Goal: Task Accomplishment & Management: Complete application form

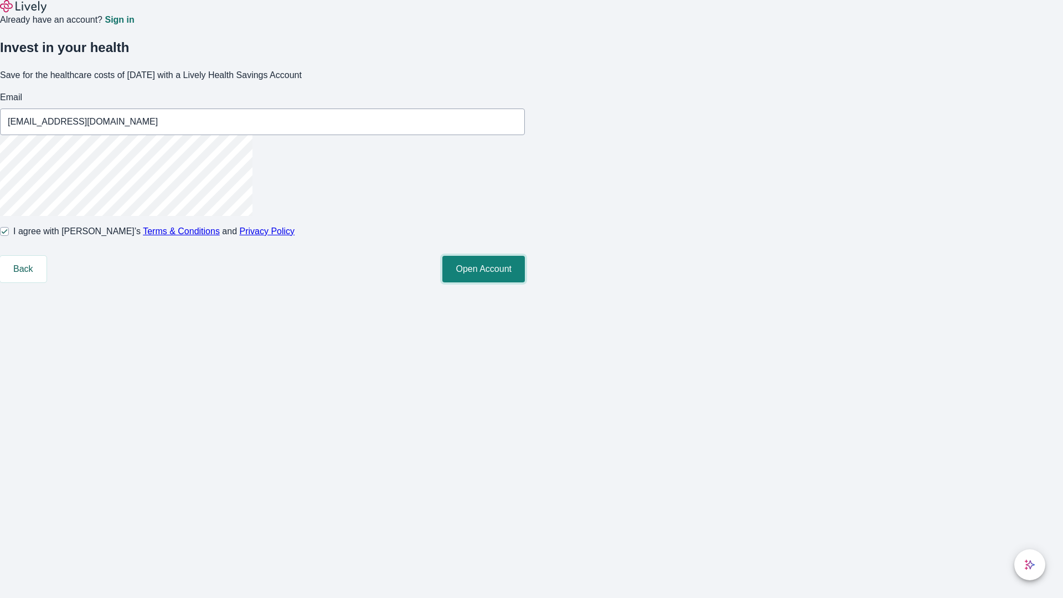
click at [525, 282] on button "Open Account" at bounding box center [483, 269] width 83 height 27
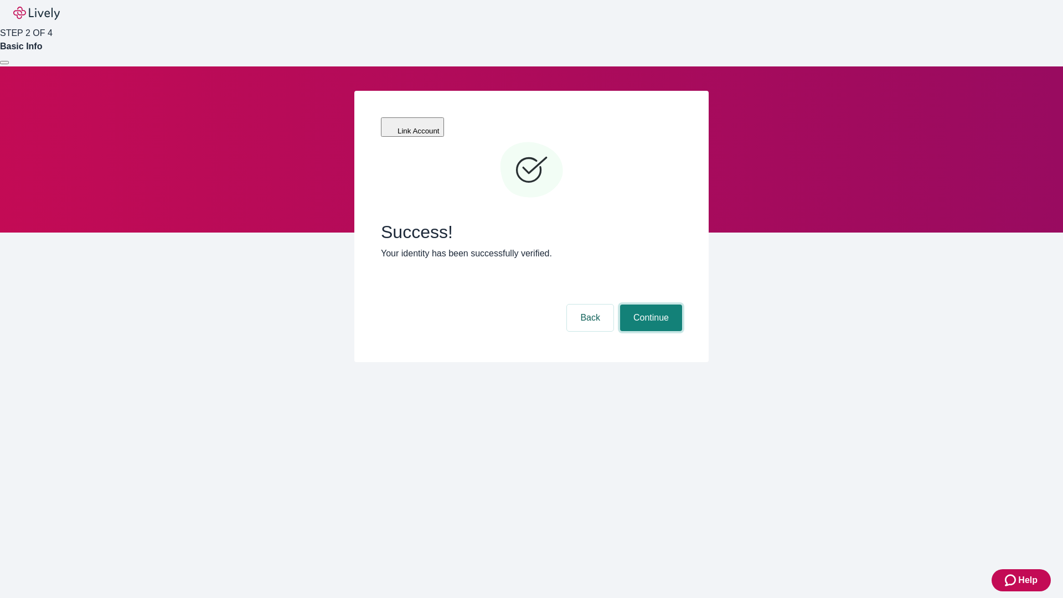
click at [650, 305] on button "Continue" at bounding box center [651, 318] width 62 height 27
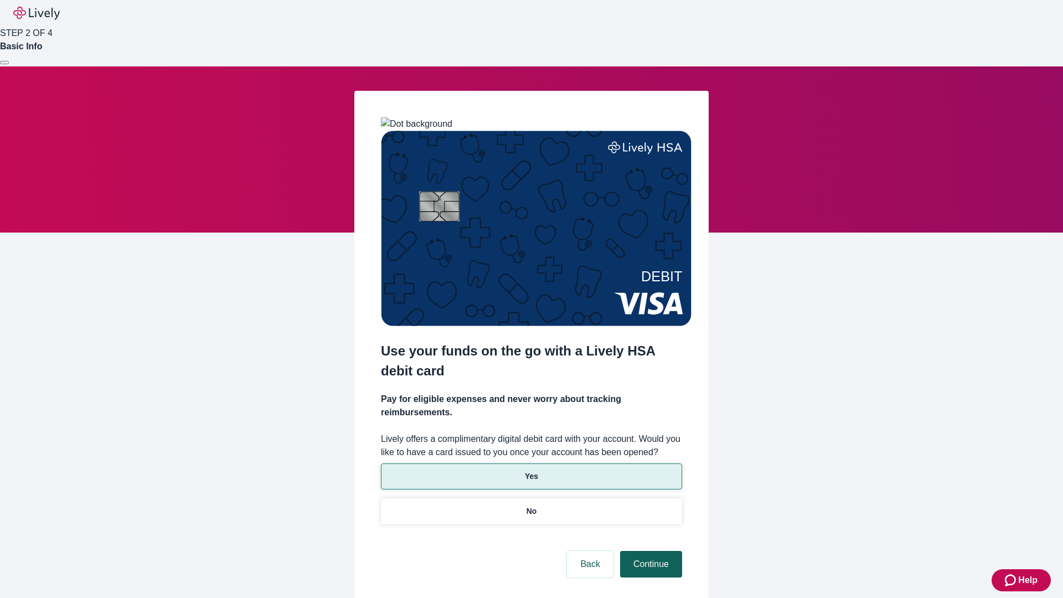
click at [531, 506] on p "No" at bounding box center [532, 512] width 11 height 12
click at [650, 551] on button "Continue" at bounding box center [651, 564] width 62 height 27
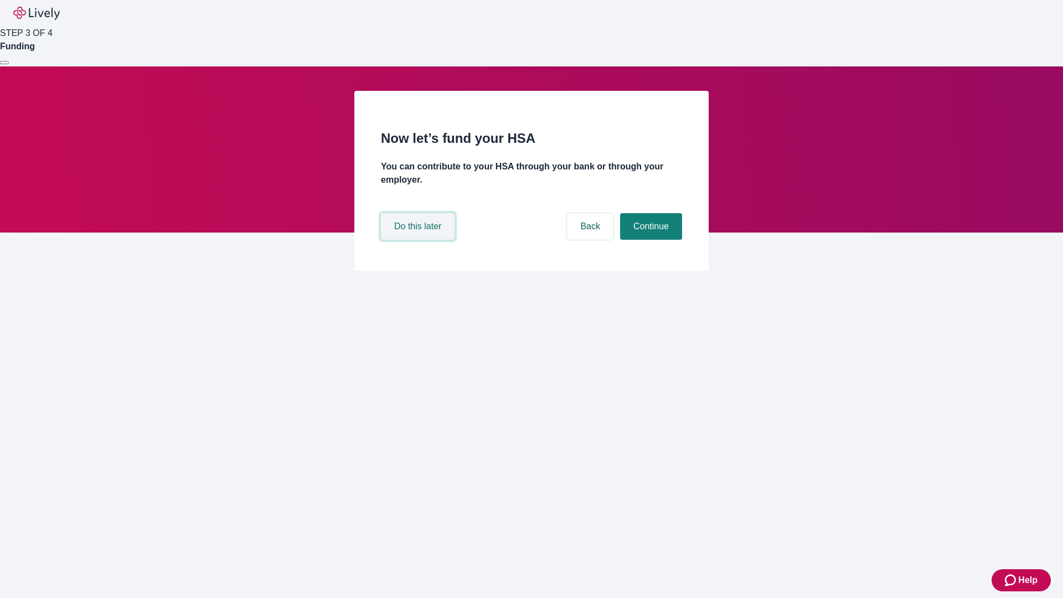
click at [419, 240] on button "Do this later" at bounding box center [418, 226] width 74 height 27
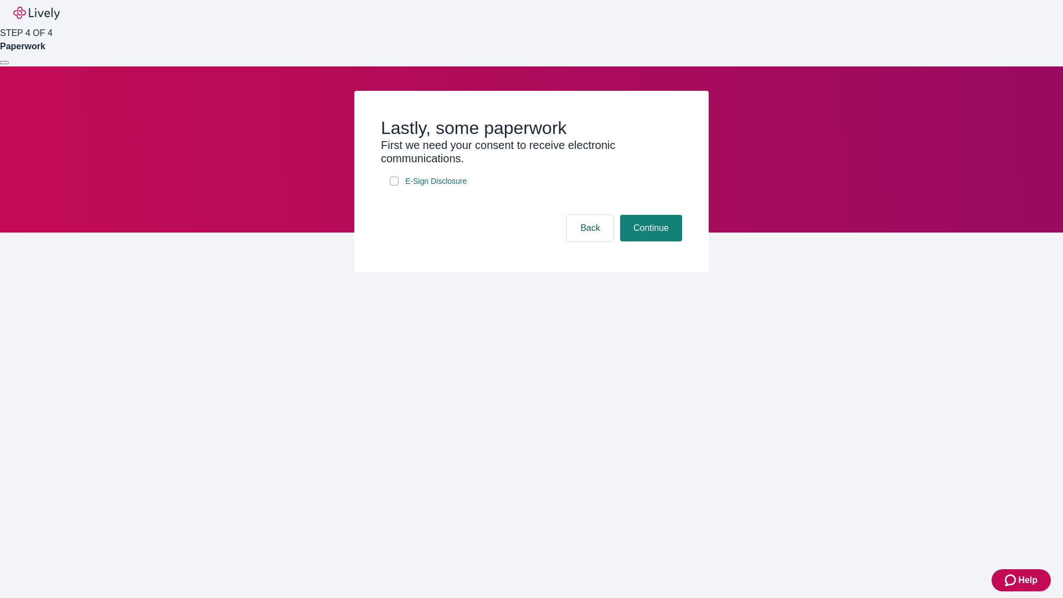
click at [394, 186] on input "E-Sign Disclosure" at bounding box center [394, 181] width 9 height 9
checkbox input "true"
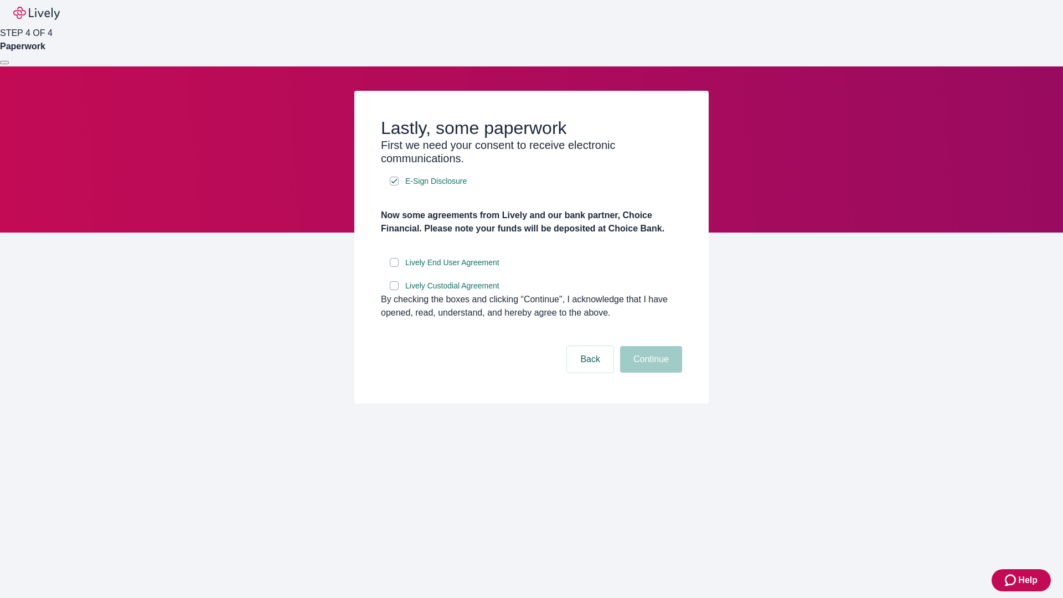
click at [394, 267] on input "Lively End User Agreement" at bounding box center [394, 262] width 9 height 9
checkbox input "true"
click at [394, 290] on input "Lively Custodial Agreement" at bounding box center [394, 285] width 9 height 9
checkbox input "true"
click at [650, 373] on button "Continue" at bounding box center [651, 359] width 62 height 27
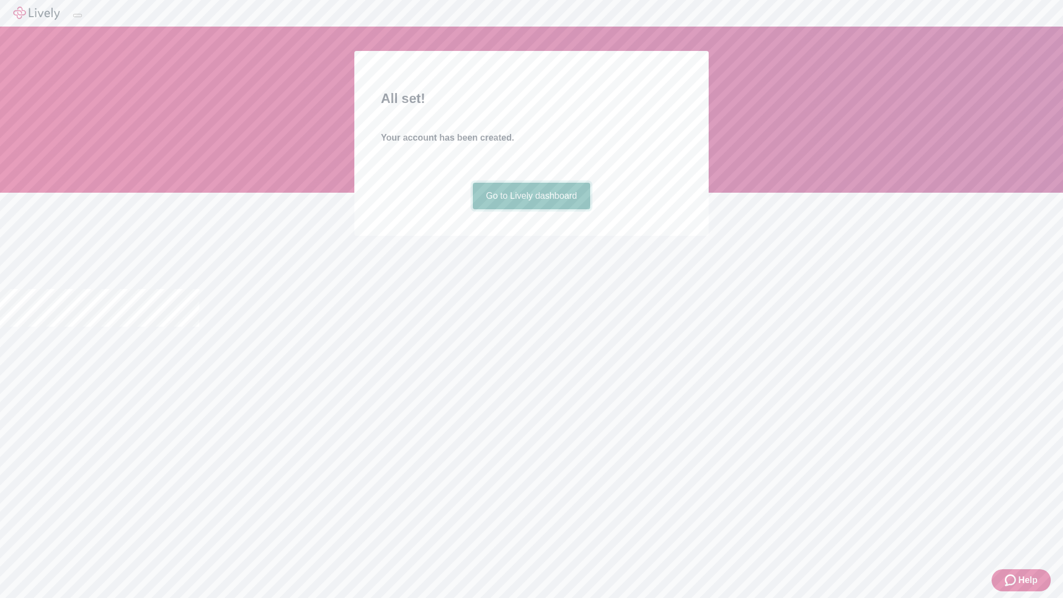
click at [531, 209] on link "Go to Lively dashboard" at bounding box center [532, 196] width 118 height 27
